Goal: Information Seeking & Learning: Find specific fact

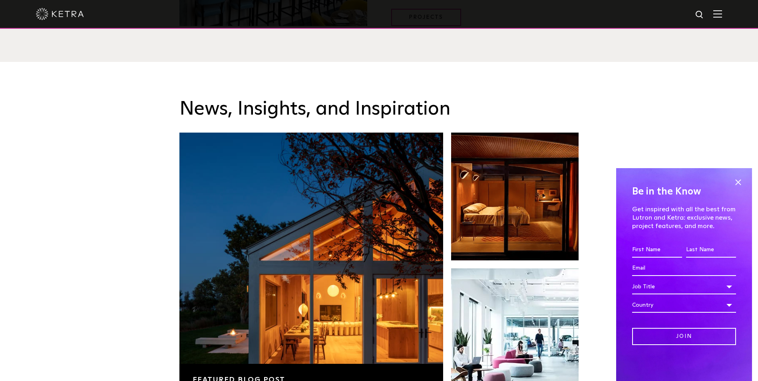
scroll to position [1241, 0]
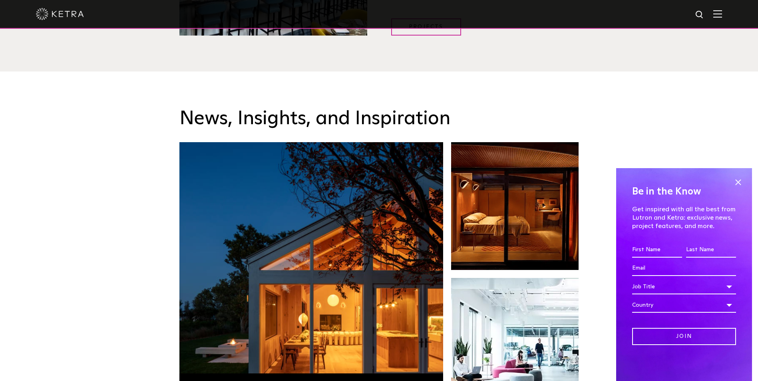
click at [720, 15] on img at bounding box center [717, 14] width 9 height 8
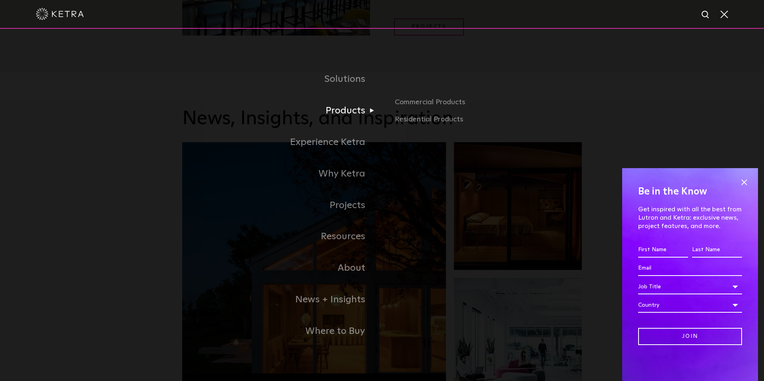
click at [354, 119] on link "Products" at bounding box center [282, 111] width 200 height 32
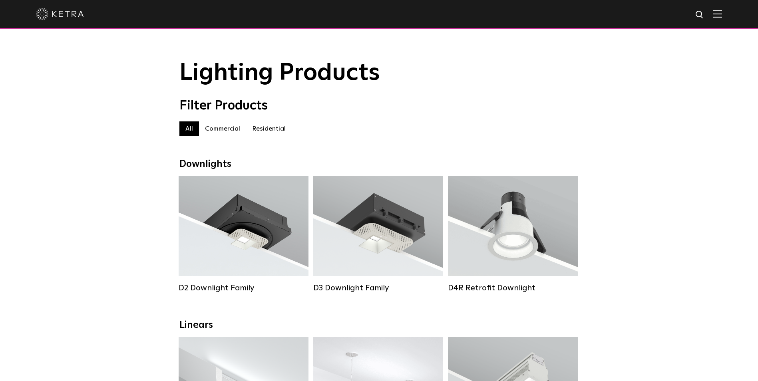
click at [699, 13] on div at bounding box center [379, 14] width 686 height 28
click at [705, 15] on img at bounding box center [700, 15] width 10 height 10
paste input "We have RGBW linear fixtures from Ketra"
type input "We have RGBW linear fixtures from Ketra"
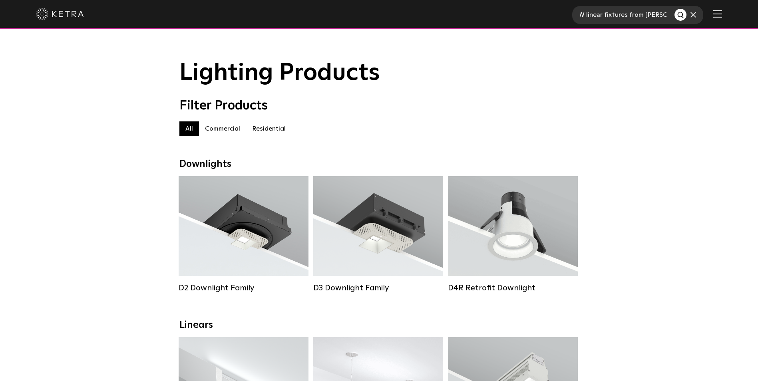
click at [674, 9] on button "Search" at bounding box center [680, 15] width 12 height 12
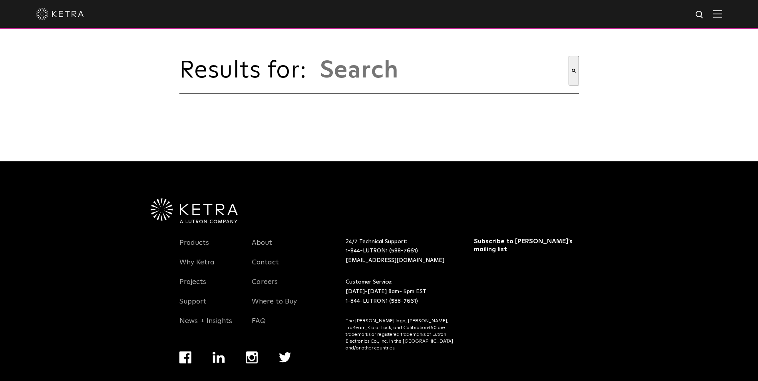
type input "we have rgbw linear fixtures from ketra"
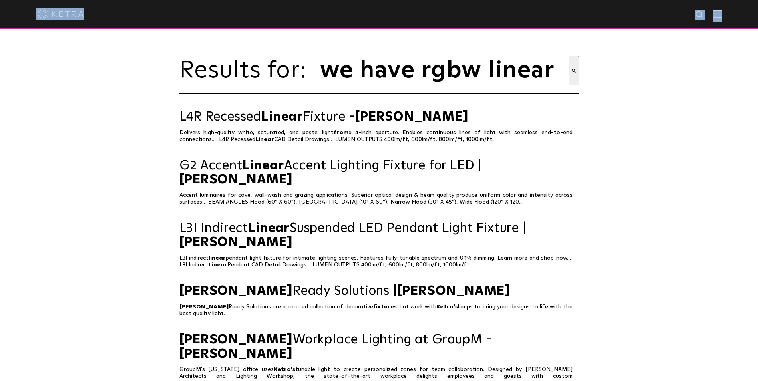
drag, startPoint x: -2, startPoint y: 34, endPoint x: 0, endPoint y: 42, distance: 8.9
